Goal: Task Accomplishment & Management: Complete application form

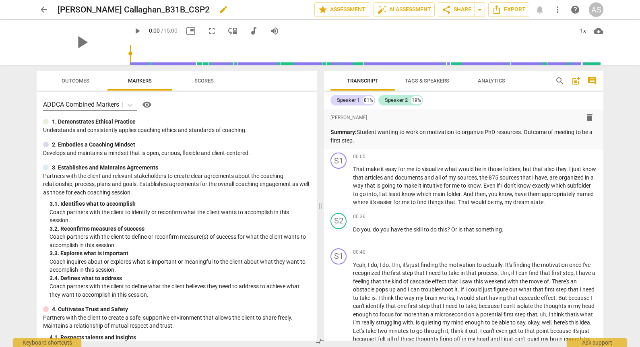
click at [182, 12] on div "[PERSON_NAME] Callaghan_B31B_CSP2 edit" at bounding box center [183, 9] width 250 height 14
click at [137, 9] on h2 "[PERSON_NAME] Callaghan_B31B_CSP2" at bounding box center [134, 10] width 152 height 10
click at [219, 5] on span "edit" at bounding box center [224, 10] width 10 height 10
click at [140, 9] on input "[PERSON_NAME] Callaghan_B31B_CSP2" at bounding box center [168, 9] width 221 height 15
type input "LorraineCallaghan_B131B_CSP2"
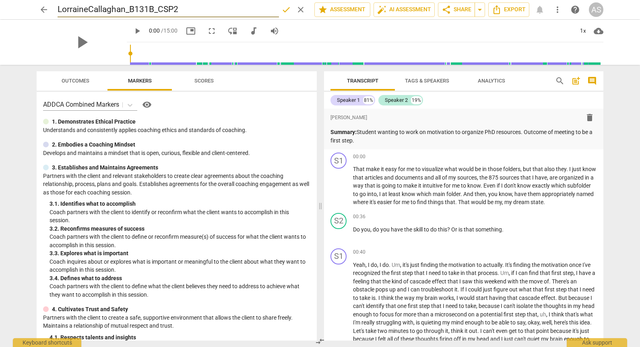
click at [281, 12] on span "done" at bounding box center [286, 10] width 10 height 10
click at [45, 12] on span "arrow_back" at bounding box center [44, 10] width 10 height 10
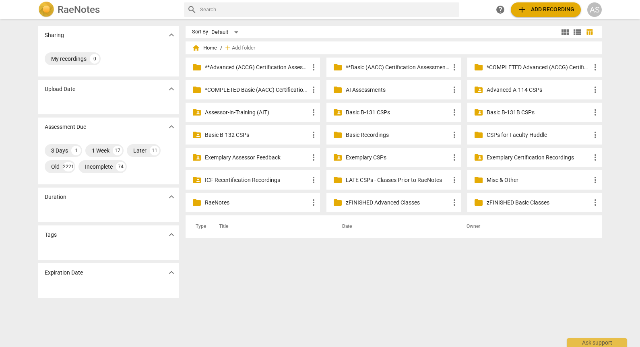
click at [518, 111] on p "Basic B-131B CSPs" at bounding box center [539, 112] width 104 height 8
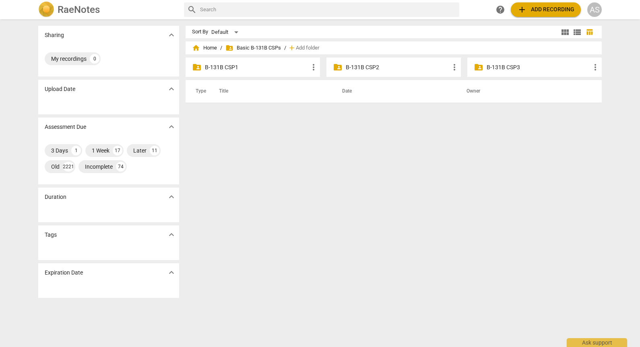
click at [377, 65] on p "B-131B CSP2" at bounding box center [398, 67] width 104 height 8
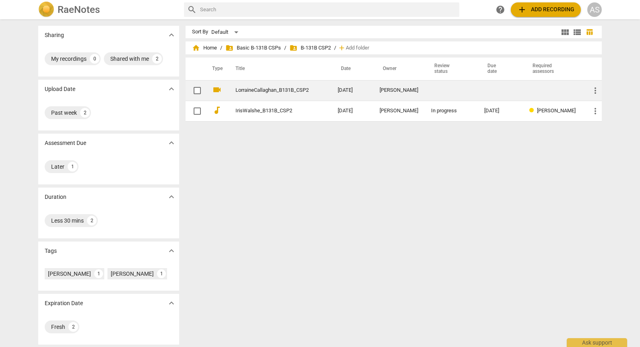
click at [417, 87] on div "[PERSON_NAME]" at bounding box center [399, 90] width 39 height 6
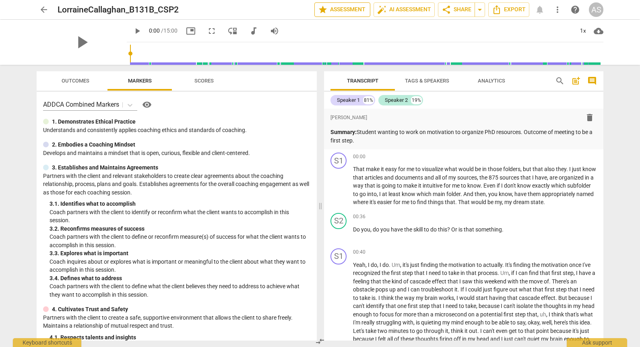
click at [356, 9] on span "star Assessment" at bounding box center [342, 10] width 49 height 10
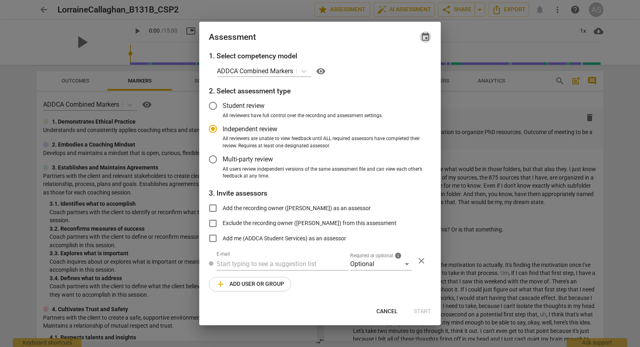
click at [420, 36] on span "event" at bounding box center [425, 37] width 11 height 10
radio input "false"
click at [405, 62] on input "date" at bounding box center [377, 65] width 56 height 12
type input "[DATE]"
click at [327, 43] on div at bounding box center [320, 173] width 640 height 347
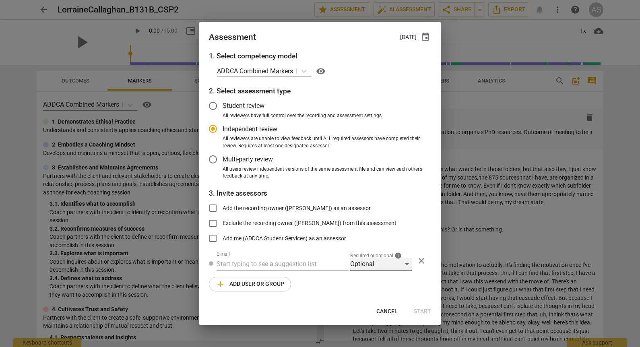
click at [361, 260] on div "Optional" at bounding box center [381, 264] width 62 height 13
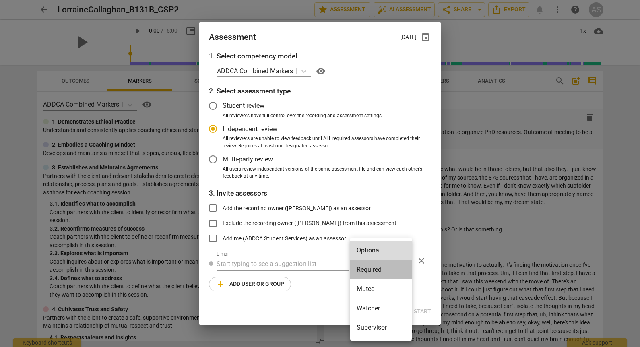
click at [368, 268] on li "Required" at bounding box center [381, 269] width 62 height 19
radio input "false"
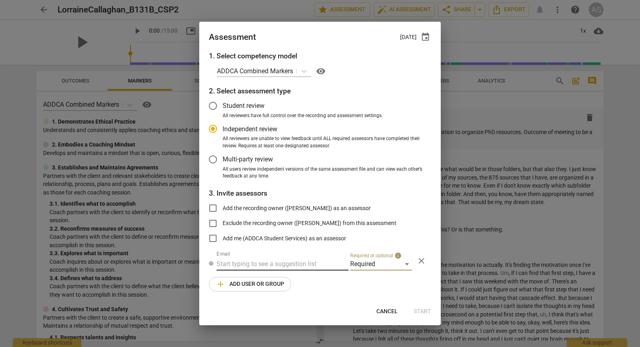
click at [292, 264] on input "text" at bounding box center [283, 264] width 132 height 13
type input "[PERSON_NAME]"
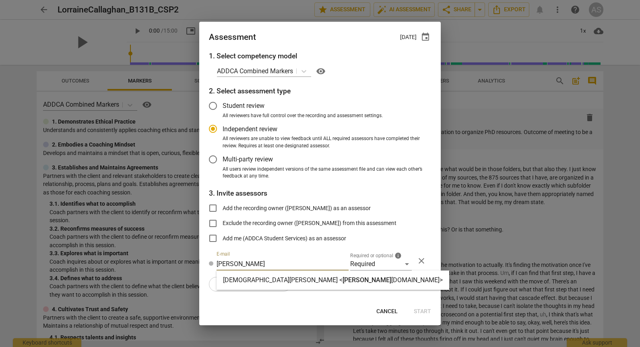
click at [281, 265] on input "[PERSON_NAME]" at bounding box center [283, 264] width 132 height 13
type input "[DEMOGRAPHIC_DATA]@"
click at [343, 283] on span "[DEMOGRAPHIC_DATA]@" at bounding box center [379, 280] width 73 height 8
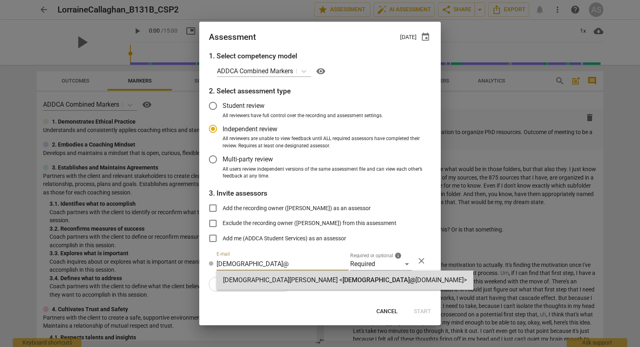
radio input "false"
type input "[DEMOGRAPHIC_DATA][PERSON_NAME] <[PERSON_NAME][EMAIL_ADDRESS][DOMAIN_NAME]>"
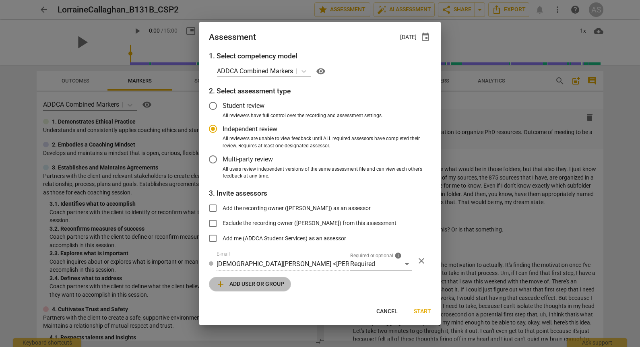
click at [277, 285] on span "add Add user or group" at bounding box center [250, 284] width 68 height 10
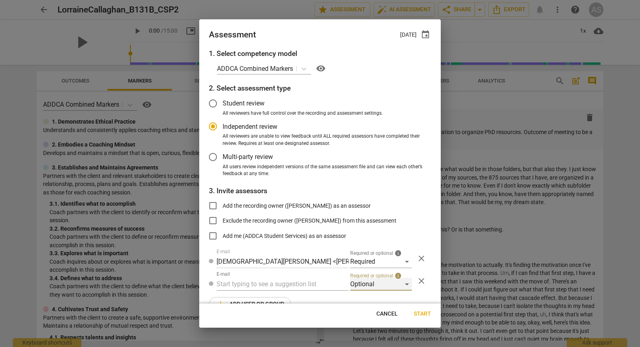
click at [383, 281] on div "Optional" at bounding box center [381, 284] width 62 height 13
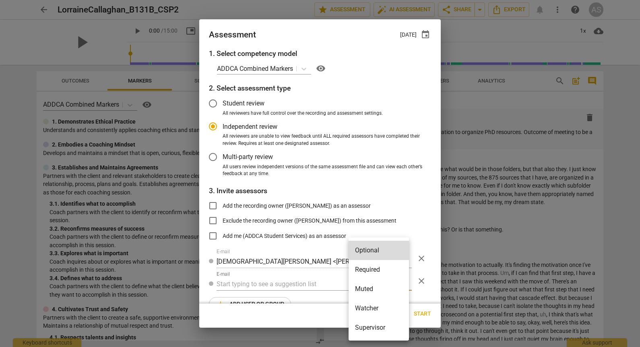
click at [380, 292] on li "Muted" at bounding box center [379, 288] width 60 height 19
radio input "false"
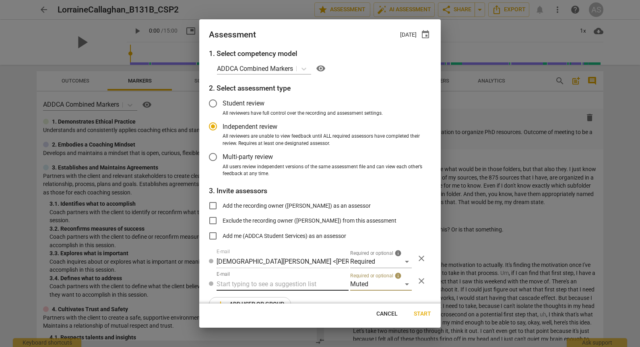
click at [279, 286] on input "text" at bounding box center [283, 284] width 132 height 13
type input "131B"
click at [282, 303] on div "Basic B- 131B CSPs" at bounding box center [282, 300] width 130 height 19
radio input "false"
type input "Basic B-131B CSPs"
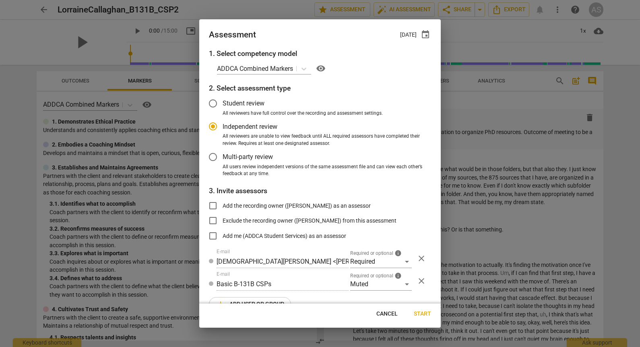
click at [427, 313] on span "Start" at bounding box center [422, 314] width 17 height 8
radio input "false"
type input "[PERSON_NAME] <[EMAIL_ADDRESS][DOMAIN_NAME]>"
type input "[PERSON_NAME] <[PERSON_NAME][EMAIL_ADDRESS][DOMAIN_NAME]>"
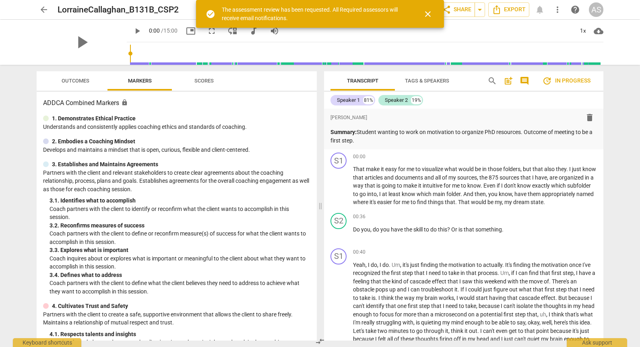
click at [44, 9] on span "arrow_back" at bounding box center [44, 10] width 10 height 10
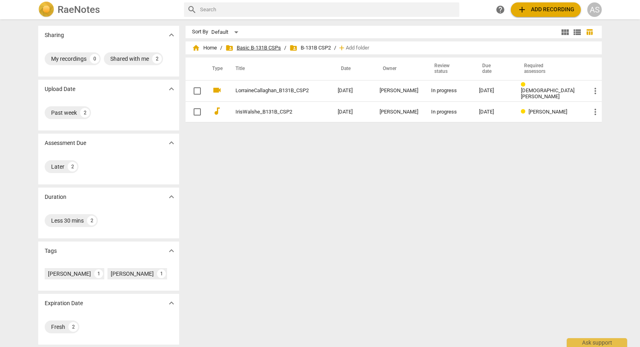
click at [256, 49] on span "folder_shared Basic B-131B CSPs" at bounding box center [254, 48] width 56 height 8
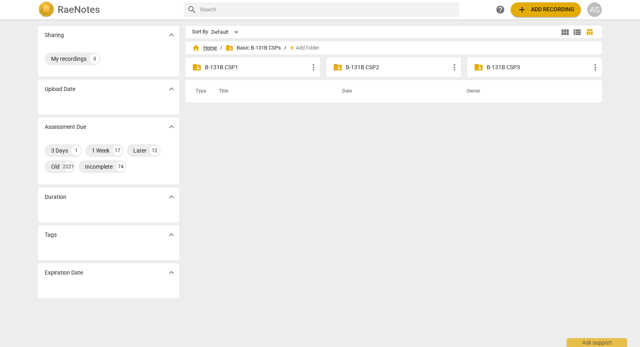
click at [209, 47] on span "home Home" at bounding box center [204, 48] width 25 height 8
